Goal: Obtain resource: Obtain resource

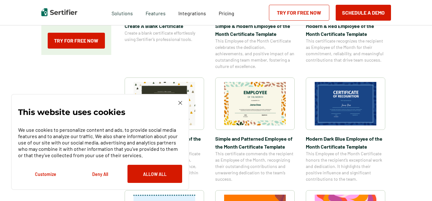
scroll to position [352, 0]
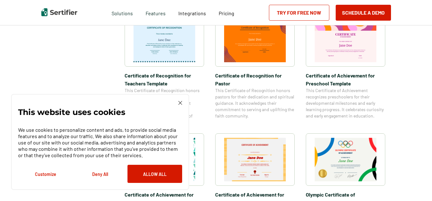
click at [181, 102] on img at bounding box center [180, 103] width 4 height 4
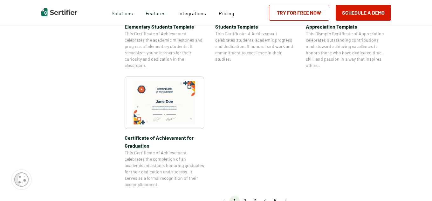
scroll to position [705, 0]
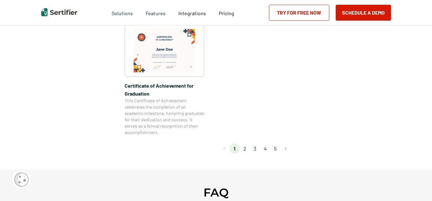
drag, startPoint x: 430, startPoint y: 87, endPoint x: 434, endPoint y: 50, distance: 37.1
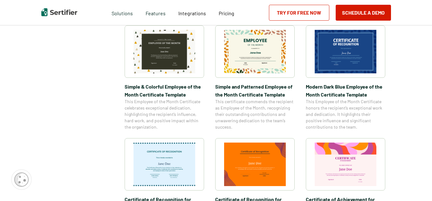
scroll to position [0, 0]
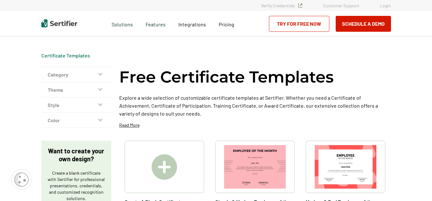
click at [86, 74] on button "Category" at bounding box center [76, 74] width 70 height 15
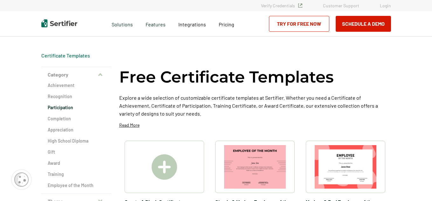
click at [69, 109] on h2 "Participation" at bounding box center [76, 108] width 57 height 6
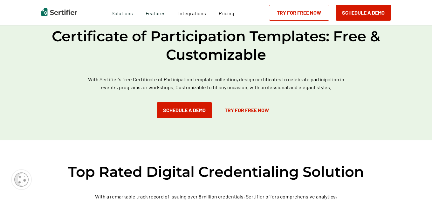
scroll to position [202, 0]
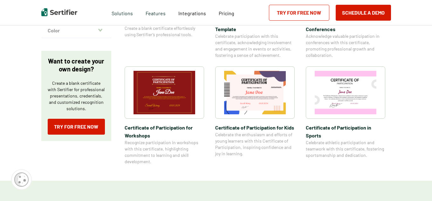
click at [432, 3] on div "Request A Demo Let us present you the full experience of using Sertifier as you…" at bounding box center [216, 12] width 432 height 25
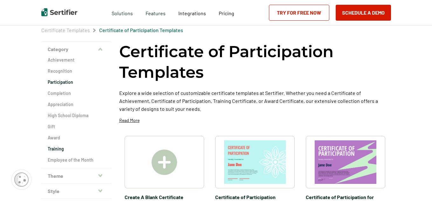
click at [56, 150] on h2 "Training" at bounding box center [76, 149] width 57 height 6
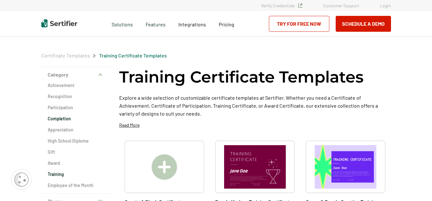
click at [58, 119] on h2 "Completion" at bounding box center [76, 119] width 57 height 6
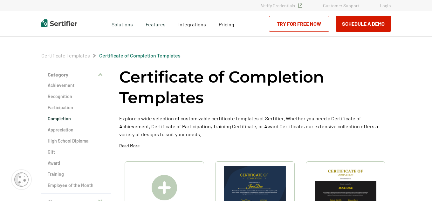
scroll to position [176, 0]
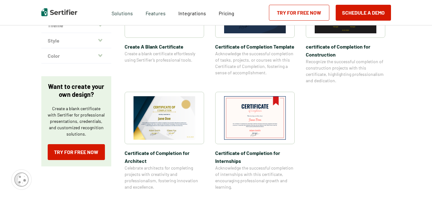
click at [432, 3] on div "Request A Demo Let us present you the full experience of using Sertifier as you…" at bounding box center [216, 12] width 432 height 25
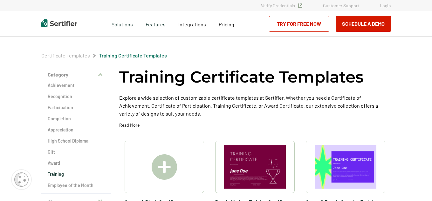
scroll to position [25, 0]
